Goal: Transaction & Acquisition: Book appointment/travel/reservation

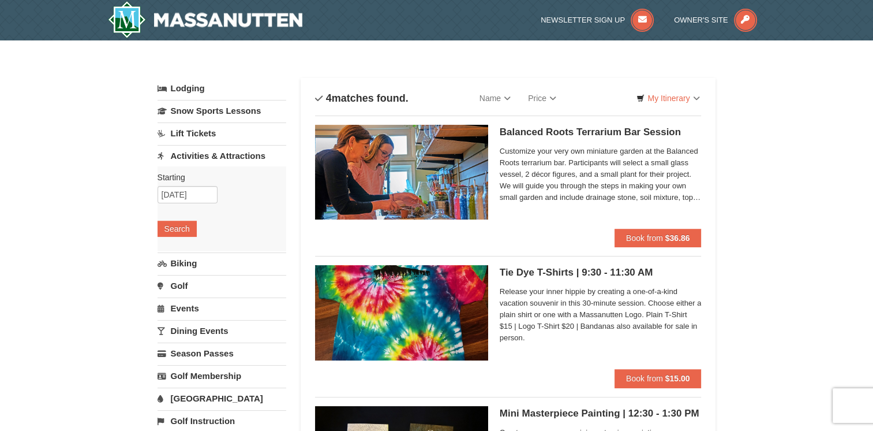
click at [178, 264] on link "Biking" at bounding box center [222, 262] width 129 height 21
click at [178, 251] on button "Search" at bounding box center [177, 251] width 39 height 16
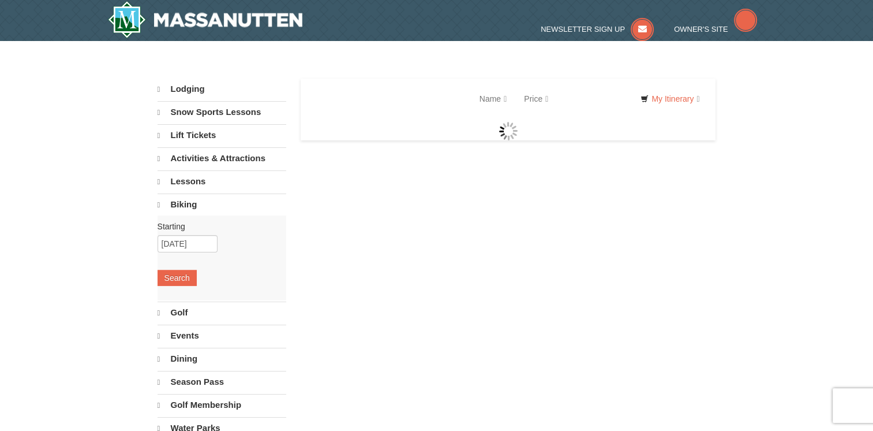
select select "9"
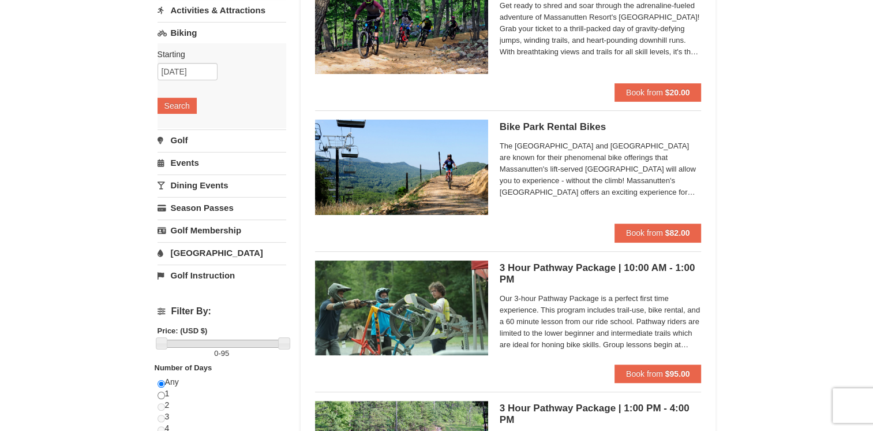
scroll to position [115, 0]
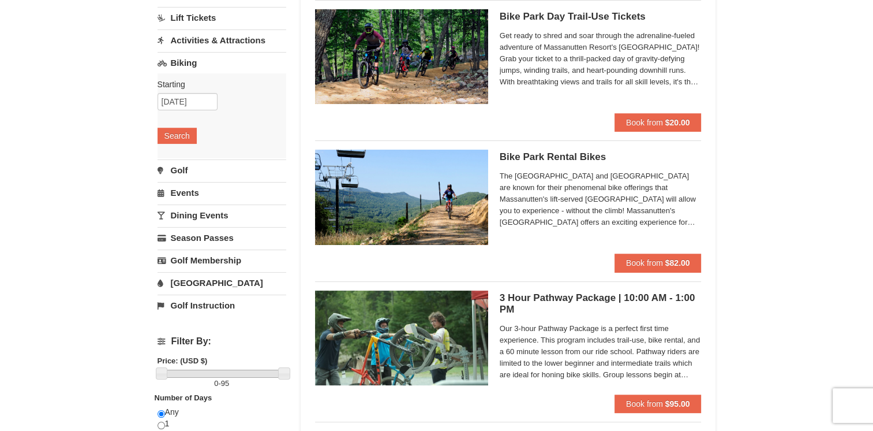
click at [182, 213] on link "Dining Events" at bounding box center [222, 214] width 129 height 21
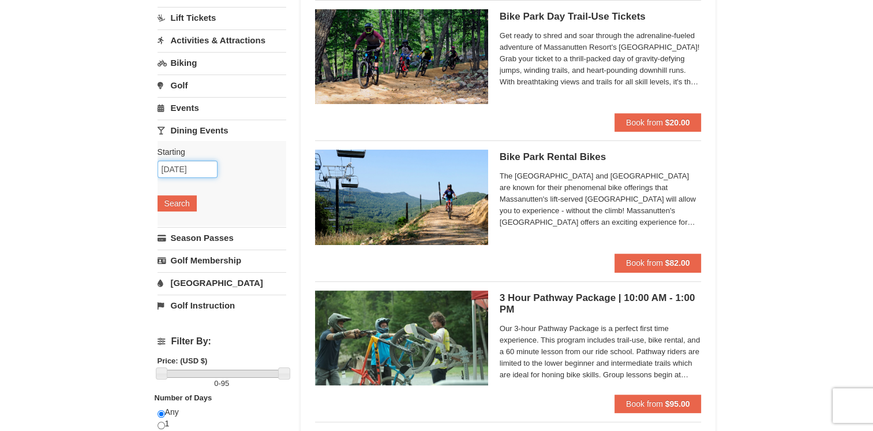
click at [178, 169] on input "10/12/2025" at bounding box center [188, 168] width 60 height 17
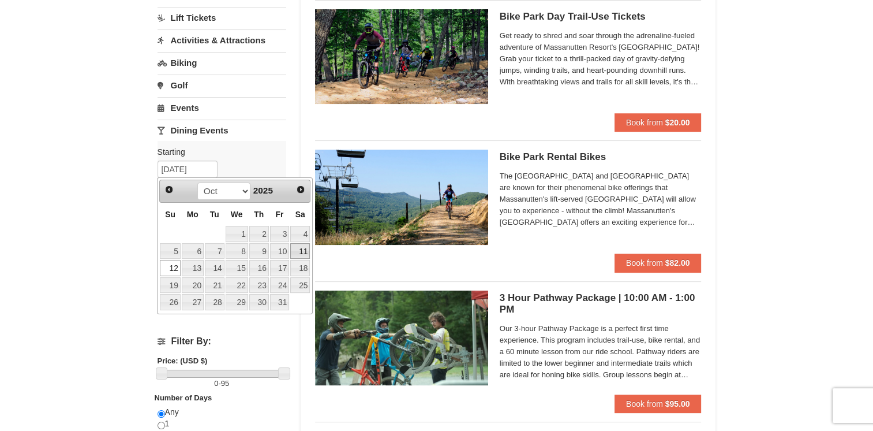
click at [297, 248] on link "11" at bounding box center [300, 251] width 20 height 16
type input "[DATE]"
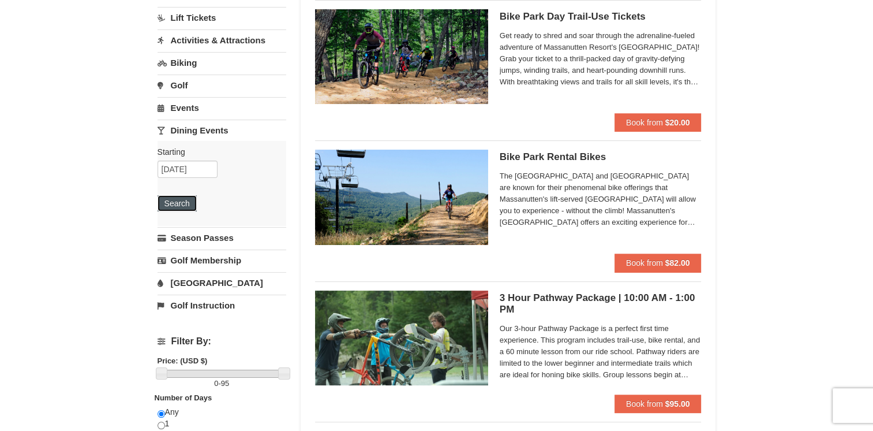
click at [170, 200] on button "Search" at bounding box center [177, 203] width 39 height 16
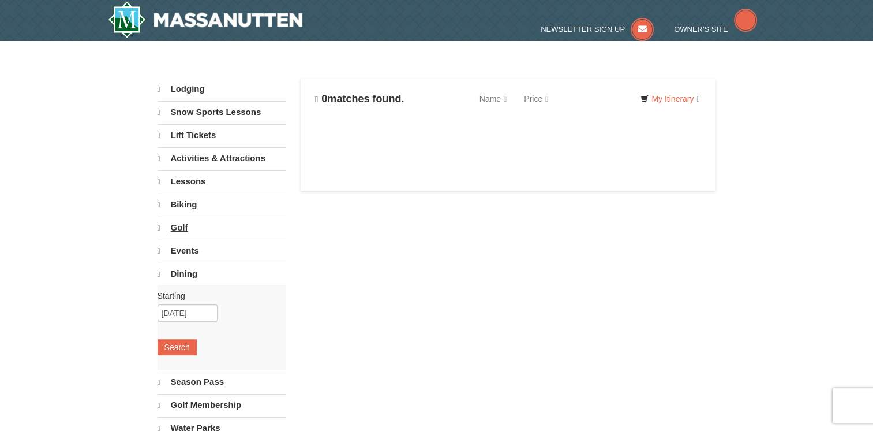
select select "9"
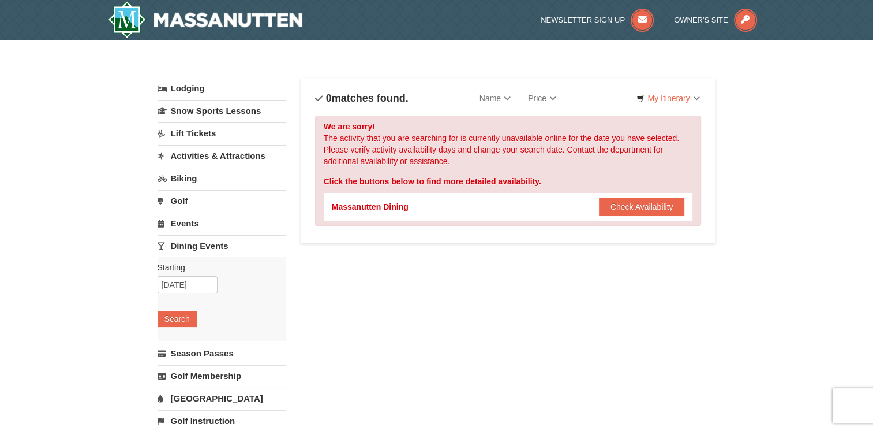
click at [183, 222] on link "Events" at bounding box center [222, 222] width 129 height 21
click at [179, 290] on button "Search" at bounding box center [177, 296] width 39 height 16
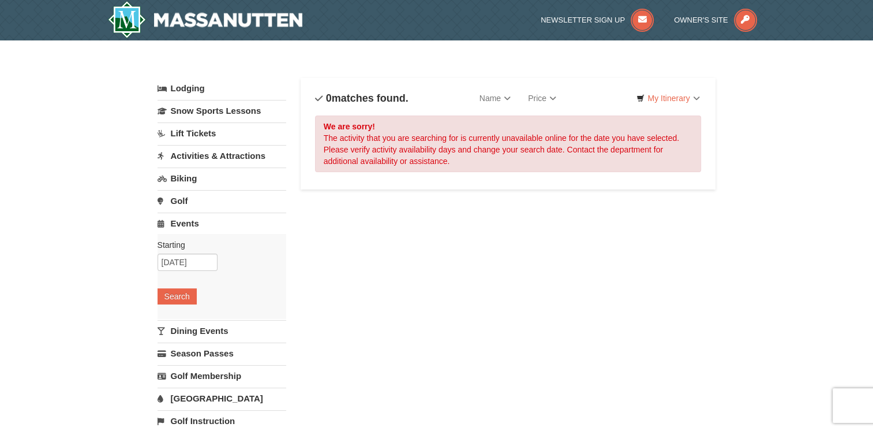
click at [217, 158] on link "Activities & Attractions" at bounding box center [222, 155] width 129 height 21
click at [179, 225] on button "Search" at bounding box center [177, 229] width 39 height 16
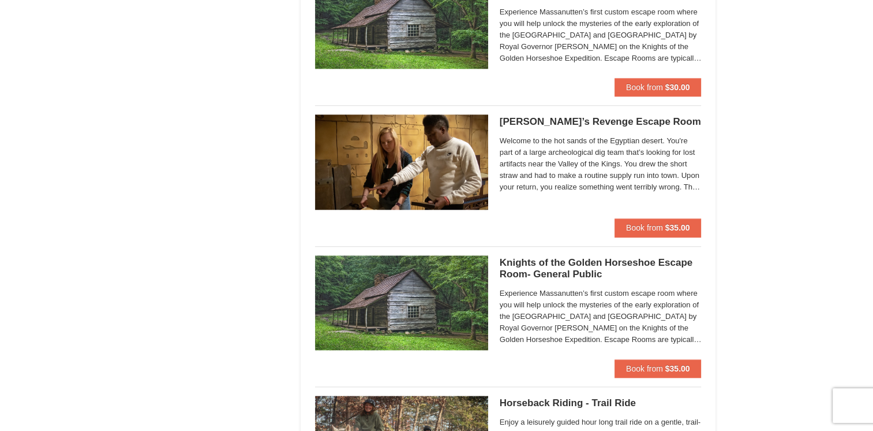
scroll to position [1155, 0]
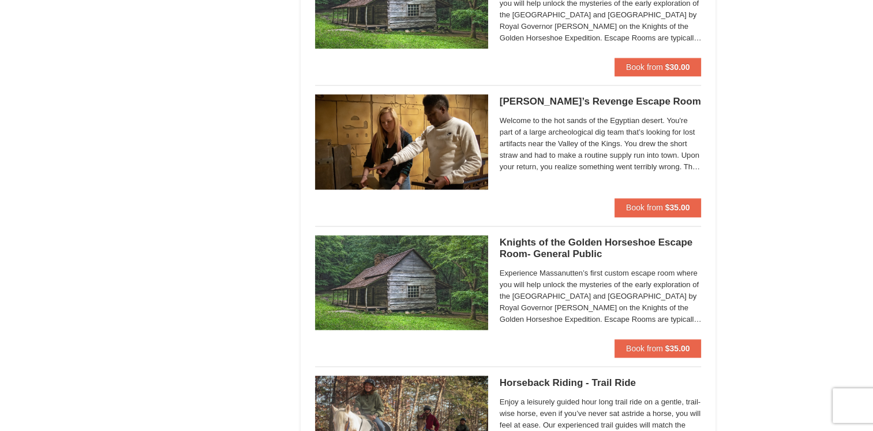
click at [516, 242] on h5 "Knights of the Golden Horseshoe Escape Room- General Public Massanutten Escape …" at bounding box center [601, 248] width 202 height 23
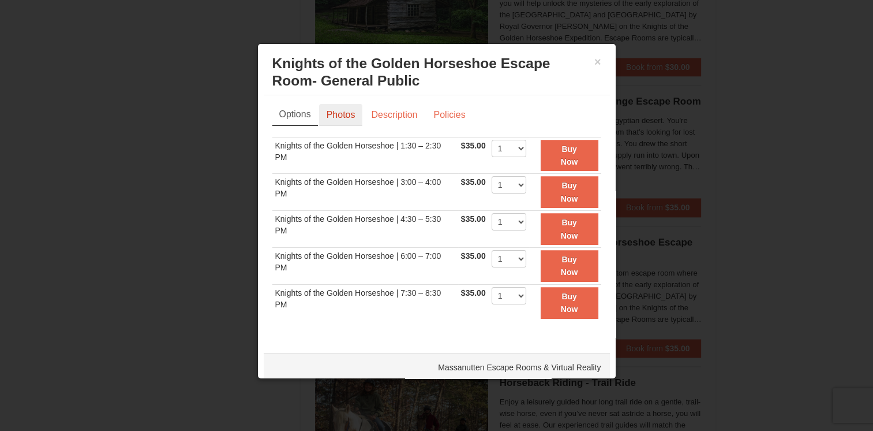
click at [341, 114] on link "Photos" at bounding box center [341, 115] width 44 height 22
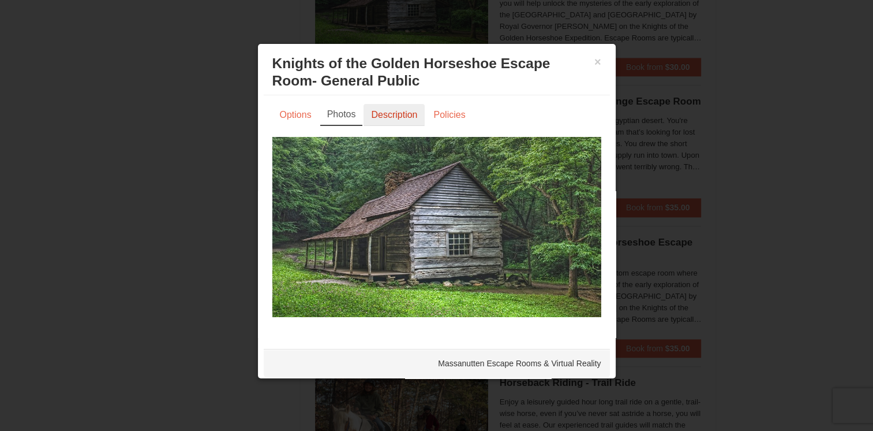
click at [394, 115] on link "Description" at bounding box center [394, 115] width 61 height 22
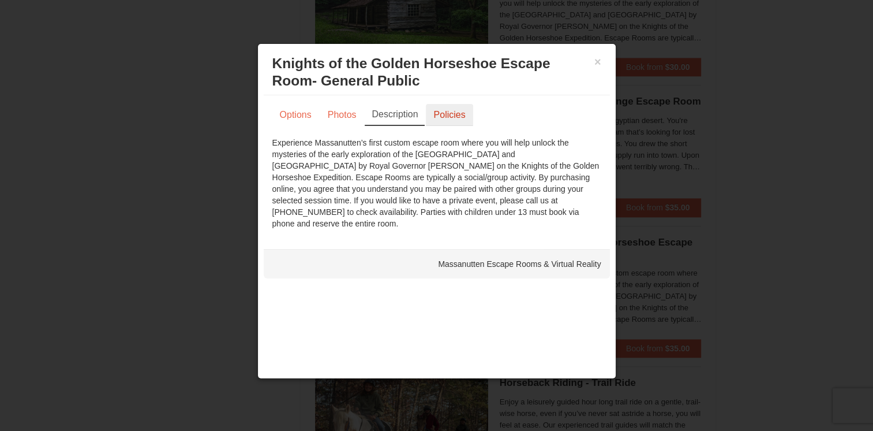
click at [446, 118] on link "Policies" at bounding box center [449, 115] width 47 height 22
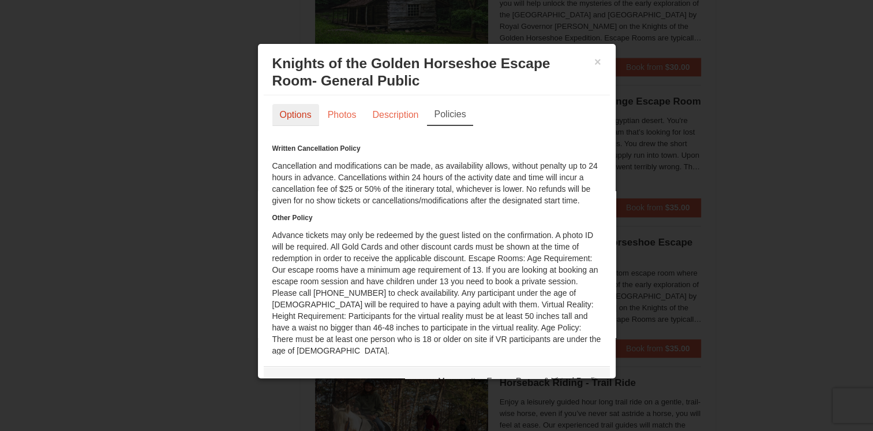
click at [297, 115] on link "Options" at bounding box center [295, 115] width 47 height 22
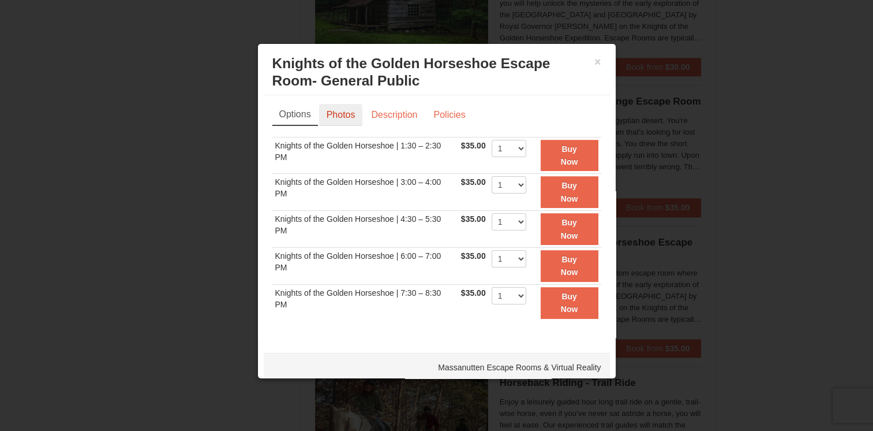
click at [338, 114] on link "Photos" at bounding box center [341, 115] width 44 height 22
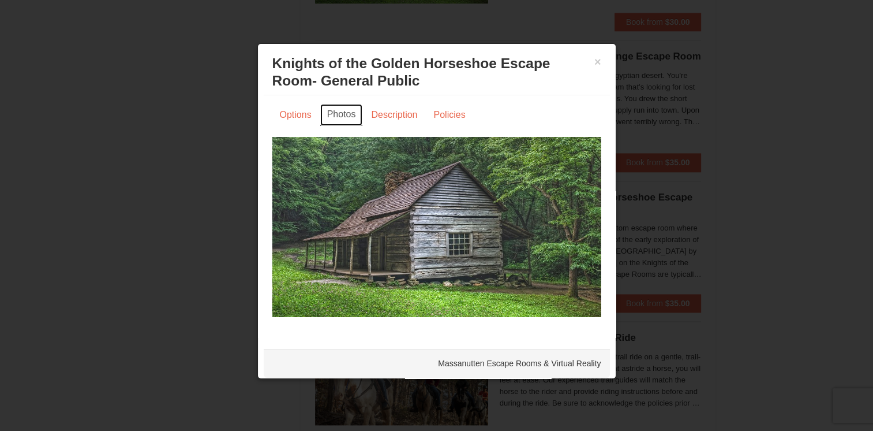
scroll to position [1270, 0]
